Goal: Task Accomplishment & Management: Manage account settings

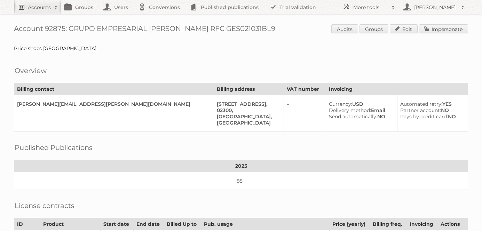
click at [41, 7] on h2 "Accounts" at bounding box center [39, 7] width 23 height 7
type input"] "chedraui"
click at [160, 18] on input "Search" at bounding box center [165, 23] width 10 height 10
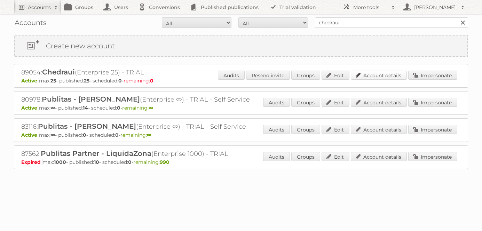
click at [388, 72] on link "Account details" at bounding box center [379, 75] width 56 height 9
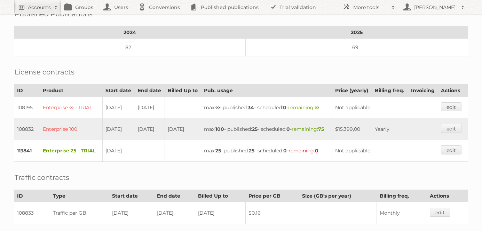
scroll to position [168, 0]
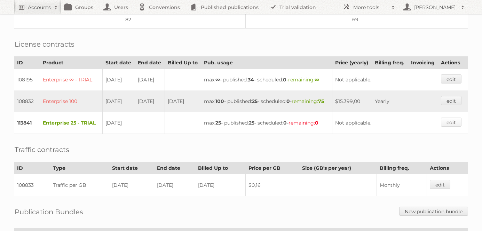
click at [450, 126] on link "edit" at bounding box center [451, 122] width 21 height 9
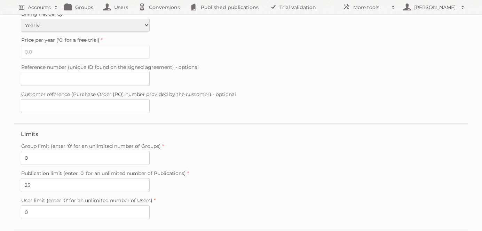
scroll to position [166, 0]
click at [40, 177] on input "25" at bounding box center [85, 184] width 129 height 14
type input "27"
click at [242, 134] on fieldset "Limits Group limit (enter '0' for an unlimited number of Groups) 0 Publication …" at bounding box center [241, 175] width 454 height 106
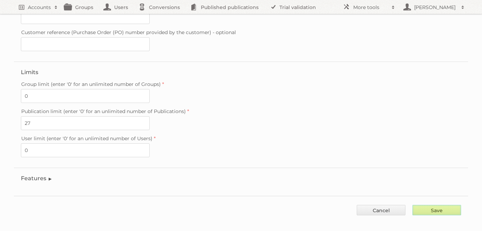
click at [449, 205] on input "Save" at bounding box center [436, 210] width 49 height 10
type input "..."
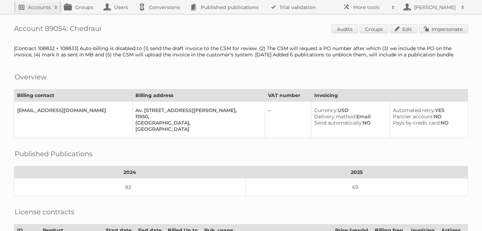
click at [37, 9] on h2 "Accounts" at bounding box center [39, 7] width 23 height 7
type input"] "price shoes"
click at [160, 18] on input "Search" at bounding box center [165, 23] width 10 height 10
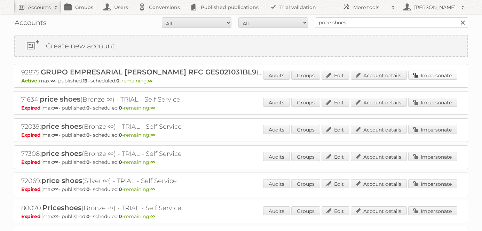
click at [437, 73] on link "Impersonate" at bounding box center [432, 75] width 49 height 9
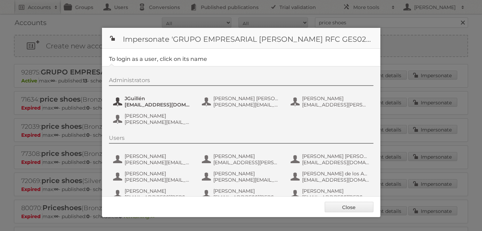
click at [135, 100] on span "JGuillén" at bounding box center [159, 98] width 68 height 6
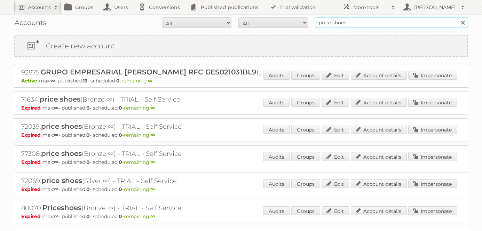
click at [355, 22] on input "price shoes" at bounding box center [391, 22] width 153 height 10
type input "may's zona"
click at [457, 17] on input "Search" at bounding box center [462, 22] width 10 height 10
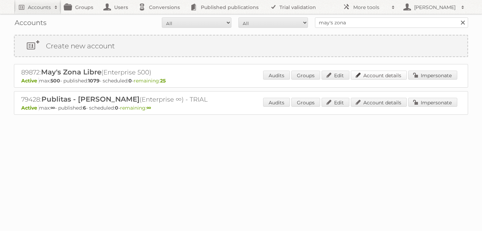
click at [373, 74] on link "Account details" at bounding box center [379, 75] width 56 height 9
